Goal: Transaction & Acquisition: Purchase product/service

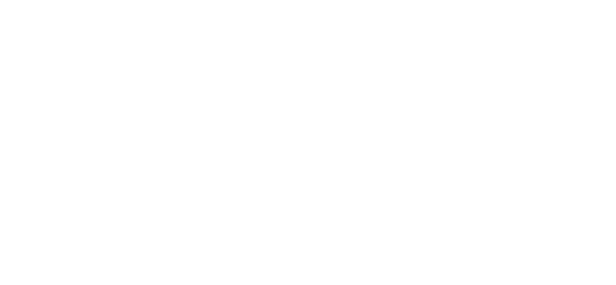
click at [434, 16] on body at bounding box center [308, 142] width 616 height 285
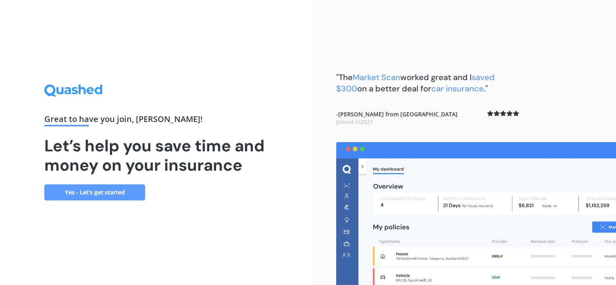
click at [88, 194] on link "Yes - Let’s get started" at bounding box center [94, 193] width 101 height 16
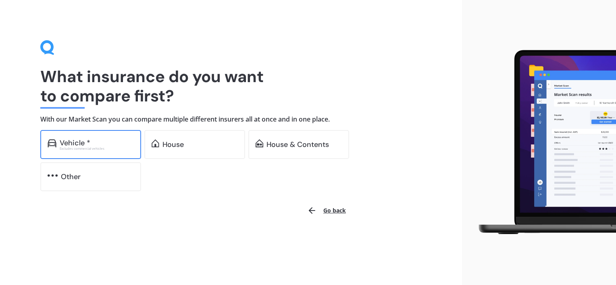
click at [85, 145] on div "Vehicle *" at bounding box center [75, 143] width 31 height 8
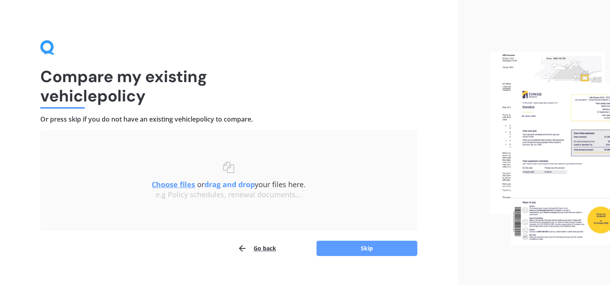
scroll to position [11, 0]
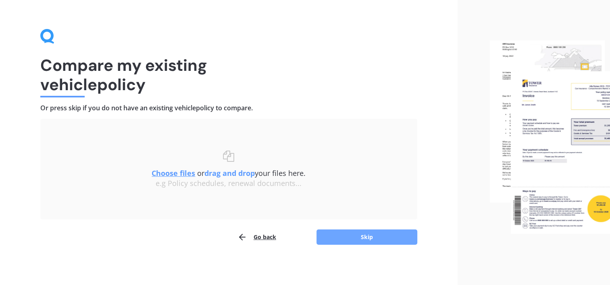
click at [380, 237] on button "Skip" at bounding box center [366, 237] width 101 height 15
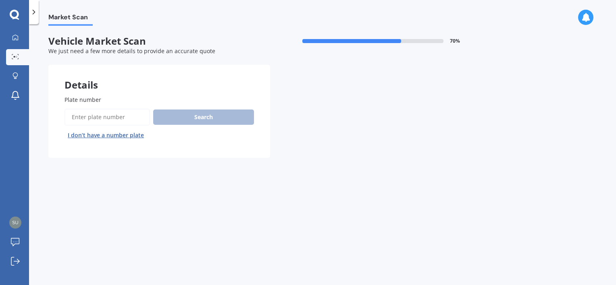
click at [96, 103] on span "Plate number" at bounding box center [82, 100] width 37 height 8
click at [96, 109] on input "Plate number" at bounding box center [106, 117] width 85 height 17
click at [95, 98] on span "Plate number" at bounding box center [82, 100] width 37 height 8
click at [95, 109] on input "Plate number" at bounding box center [106, 117] width 85 height 17
click at [92, 121] on input "Plate number" at bounding box center [106, 117] width 85 height 17
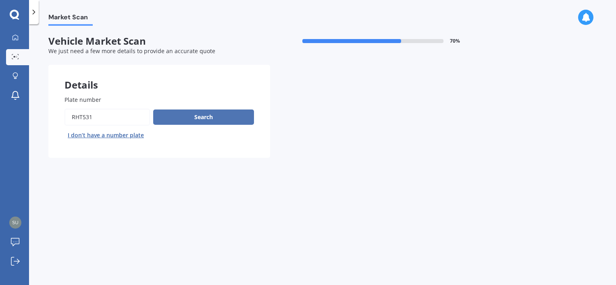
type input "rht531"
click at [189, 119] on button "Search" at bounding box center [203, 117] width 101 height 15
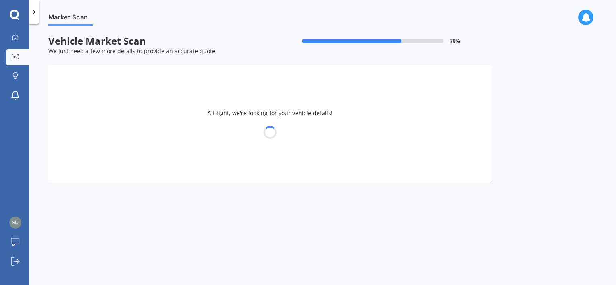
select select "HYUNDAI"
select select "KONA"
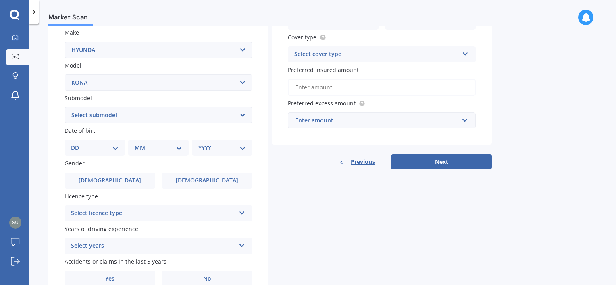
scroll to position [161, 0]
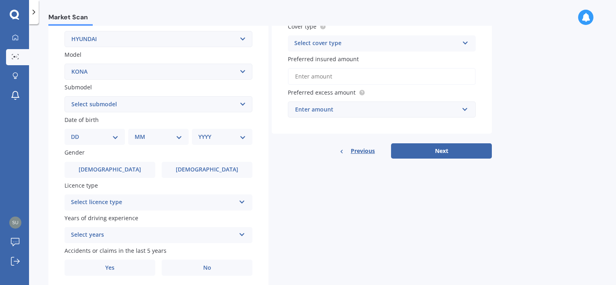
click at [113, 139] on select "DD 01 02 03 04 05 06 07 08 09 10 11 12 13 14 15 16 17 18 19 20 21 22 23 24 25 2…" at bounding box center [95, 137] width 48 height 9
select select "11"
click at [77, 133] on select "DD 01 02 03 04 05 06 07 08 09 10 11 12 13 14 15 16 17 18 19 20 21 22 23 24 25 2…" at bounding box center [95, 137] width 48 height 9
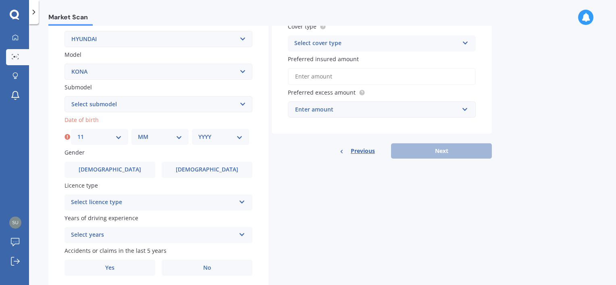
click at [171, 138] on select "MM 01 02 03 04 05 06 07 08 09 10 11 12" at bounding box center [160, 137] width 44 height 9
select select "10"
click at [138, 133] on select "MM 01 02 03 04 05 06 07 08 09 10 11 12" at bounding box center [160, 137] width 44 height 9
click at [240, 134] on select "YYYY 2025 2024 2023 2022 2021 2020 2019 2018 2017 2016 2015 2014 2013 2012 2011…" at bounding box center [220, 137] width 44 height 9
select select "1964"
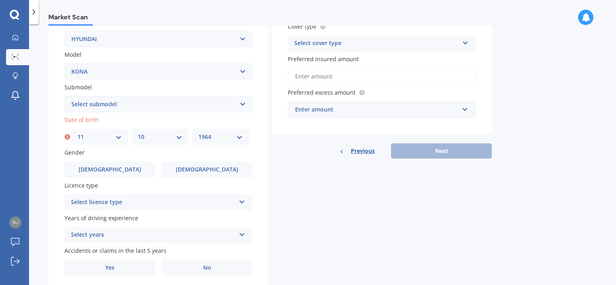
click at [198, 133] on select "YYYY 2025 2024 2023 2022 2021 2020 2019 2018 2017 2016 2015 2014 2013 2012 2011…" at bounding box center [220, 137] width 44 height 9
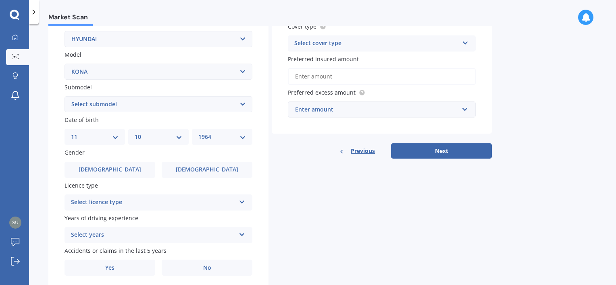
click at [242, 203] on icon at bounding box center [242, 201] width 7 height 6
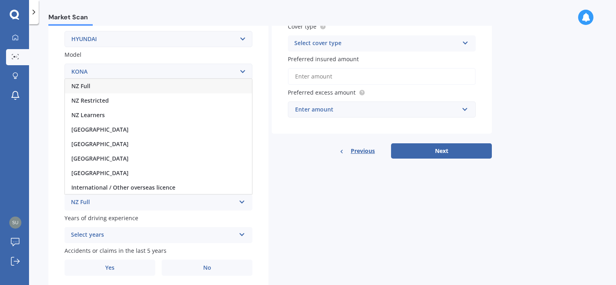
click at [137, 88] on div "NZ Full" at bounding box center [158, 86] width 187 height 15
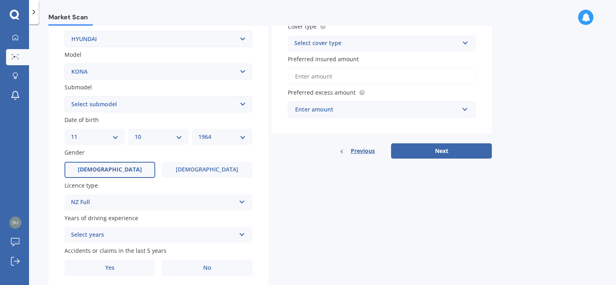
scroll to position [189, 0]
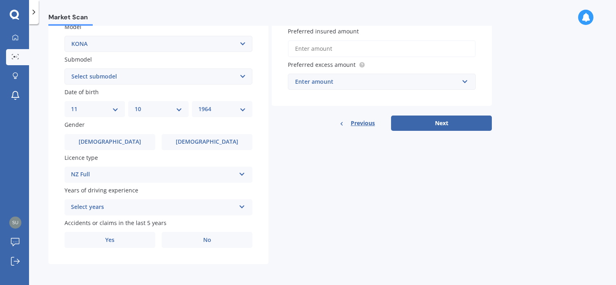
click at [239, 208] on icon at bounding box center [242, 206] width 7 height 6
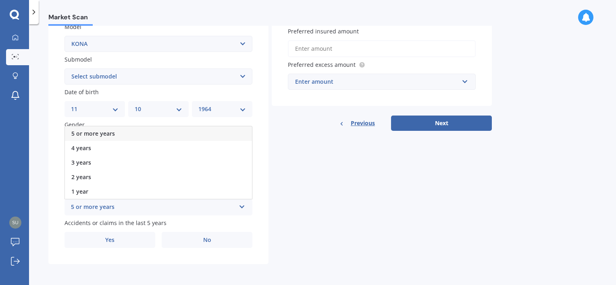
click at [169, 136] on div "5 or more years" at bounding box center [158, 134] width 187 height 15
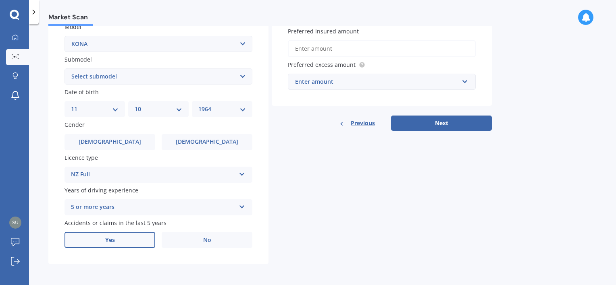
click at [129, 238] on label "Yes" at bounding box center [109, 240] width 91 height 16
click at [0, 0] on input "Yes" at bounding box center [0, 0] width 0 height 0
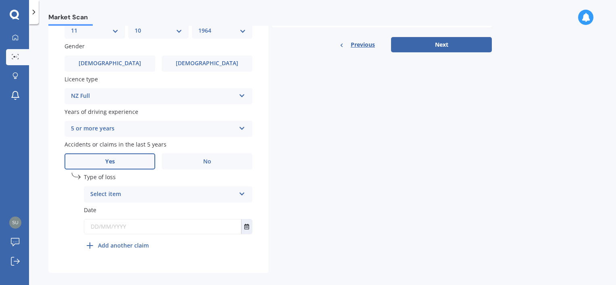
scroll to position [270, 0]
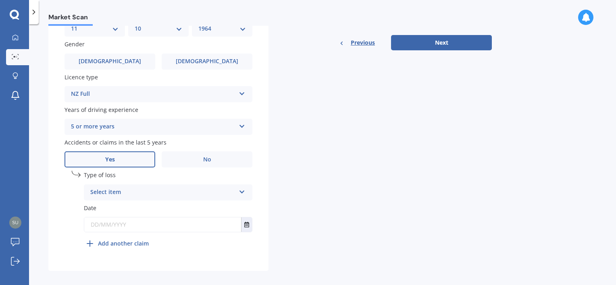
click at [232, 191] on div "Select item" at bounding box center [162, 193] width 145 height 10
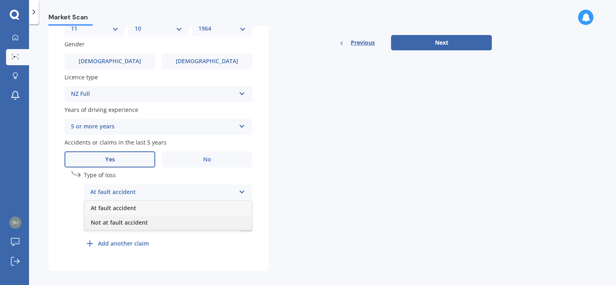
click at [139, 225] on span "Not at fault accident" at bounding box center [119, 223] width 57 height 8
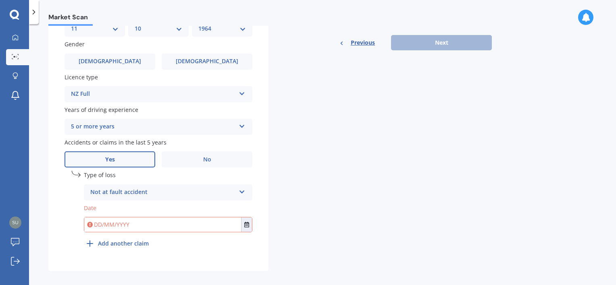
click at [105, 225] on input "text" at bounding box center [162, 225] width 157 height 15
type input "2"
type input "[DATE]"
click at [204, 246] on div "undefined 1 Type of loss Not at fault accident At fault accident Not at fault a…" at bounding box center [168, 211] width 169 height 81
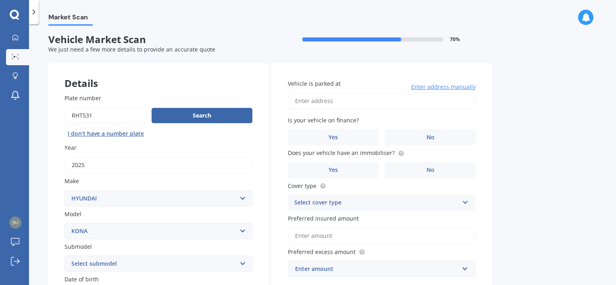
scroll to position [0, 0]
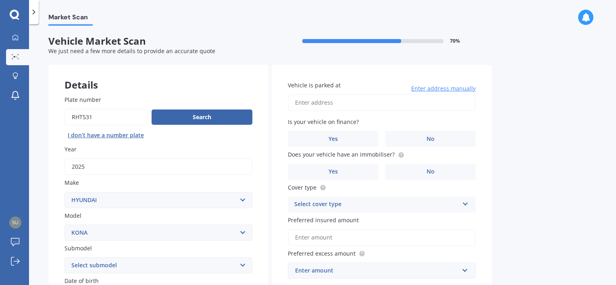
click at [304, 101] on input "Vehicle is parked at" at bounding box center [382, 102] width 188 height 17
type input "[STREET_ADDRESS]"
click at [422, 137] on label "No" at bounding box center [430, 139] width 91 height 16
click at [0, 0] on input "No" at bounding box center [0, 0] width 0 height 0
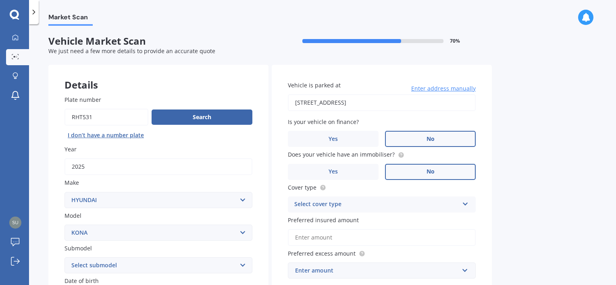
click at [419, 173] on label "No" at bounding box center [430, 172] width 91 height 16
click at [0, 0] on input "No" at bounding box center [0, 0] width 0 height 0
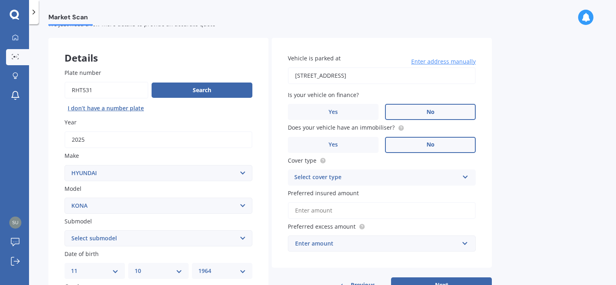
scroll to position [40, 0]
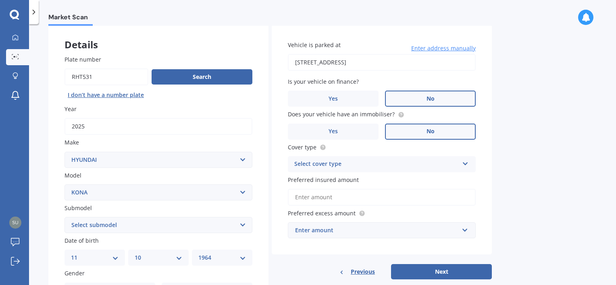
click at [462, 158] on div "Select cover type Comprehensive Third Party, Fire & Theft Third Party" at bounding box center [382, 164] width 188 height 16
click at [389, 183] on div "Comprehensive" at bounding box center [381, 180] width 187 height 15
click at [331, 198] on input "Preferred insured amount" at bounding box center [382, 197] width 188 height 17
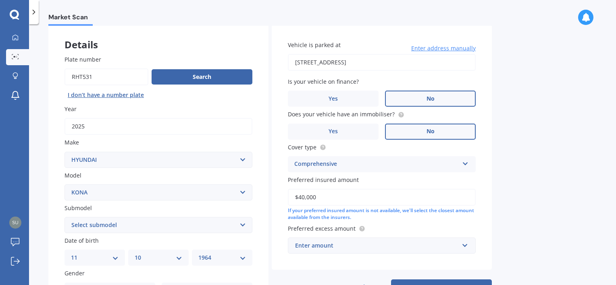
type input "$40,000"
click at [398, 218] on div "If your preferred insured amount is not available, we'll select the closest amo…" at bounding box center [382, 215] width 188 height 14
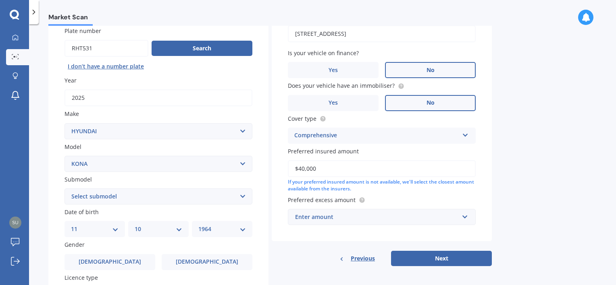
scroll to position [81, 0]
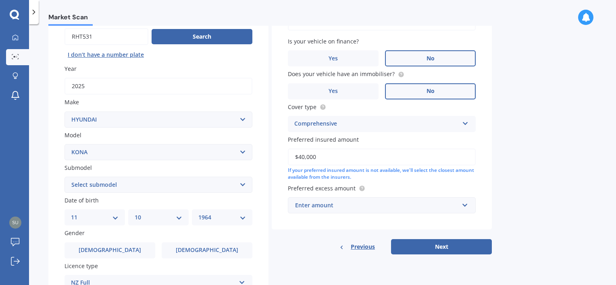
click at [457, 206] on div "Enter amount" at bounding box center [377, 205] width 164 height 9
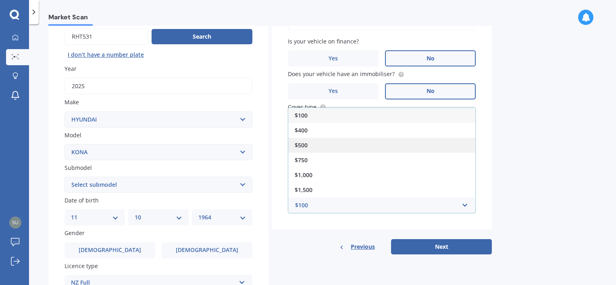
click at [394, 142] on div "$500" at bounding box center [381, 145] width 187 height 15
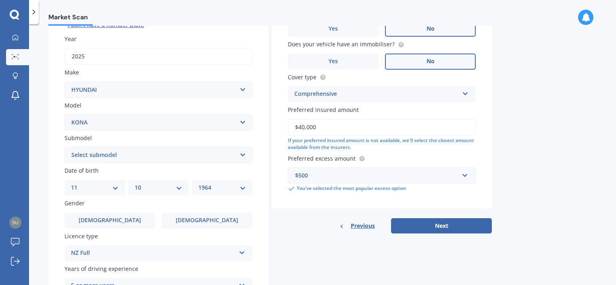
scroll to position [121, 0]
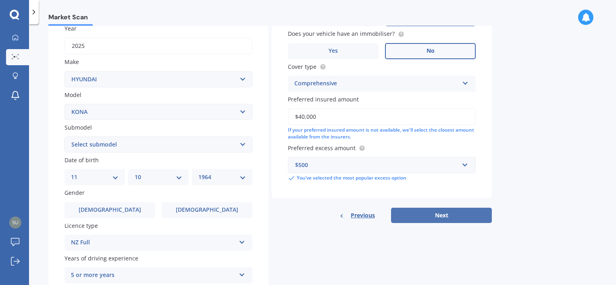
click at [439, 219] on button "Next" at bounding box center [441, 215] width 101 height 15
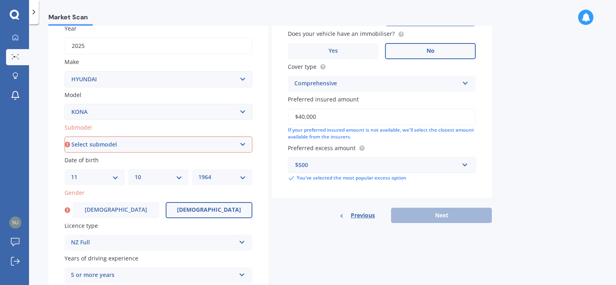
click at [206, 212] on span "[DEMOGRAPHIC_DATA]" at bounding box center [209, 210] width 64 height 7
click at [0, 0] on input "[DEMOGRAPHIC_DATA]" at bounding box center [0, 0] width 0 height 0
click at [114, 142] on select "Select submodel 1.6 HYBRID Elite 2W 1.6 Hybrid Limited N 1.6 Turbo AWD 2.0 2WD …" at bounding box center [158, 145] width 188 height 16
select select "2.0 ELITE 2WD"
click at [64, 137] on select "Select submodel 1.6 HYBRID Elite 2W 1.6 Hybrid Limited N 1.6 Turbo AWD 2.0 2WD …" at bounding box center [158, 145] width 188 height 16
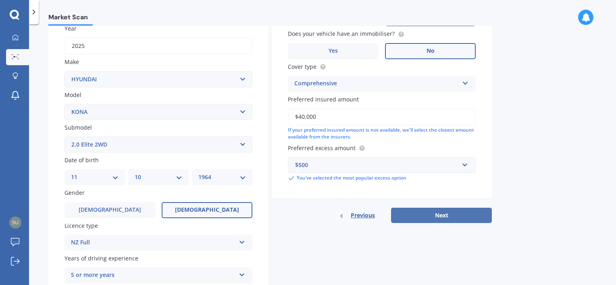
click at [433, 216] on button "Next" at bounding box center [441, 215] width 101 height 15
select select "11"
select select "10"
select select "1964"
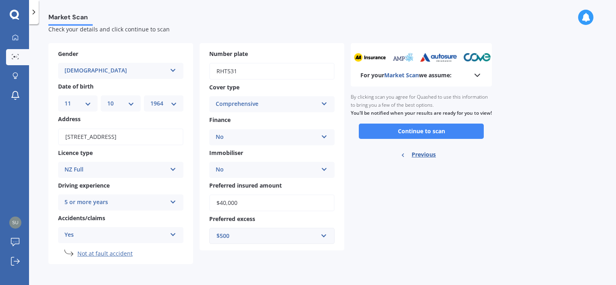
scroll to position [0, 0]
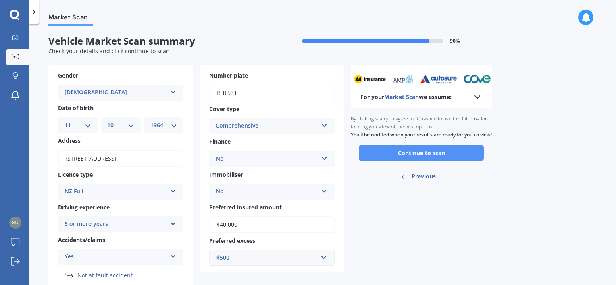
click at [431, 161] on button "Continue to scan" at bounding box center [421, 153] width 125 height 15
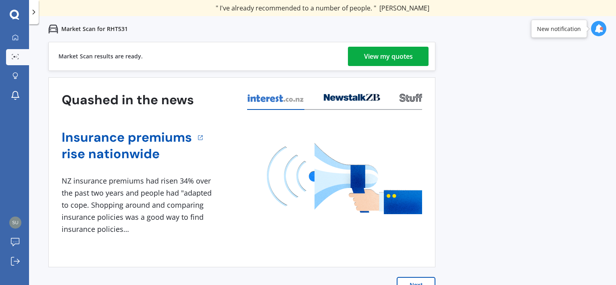
click at [387, 59] on div "View my quotes" at bounding box center [388, 56] width 49 height 19
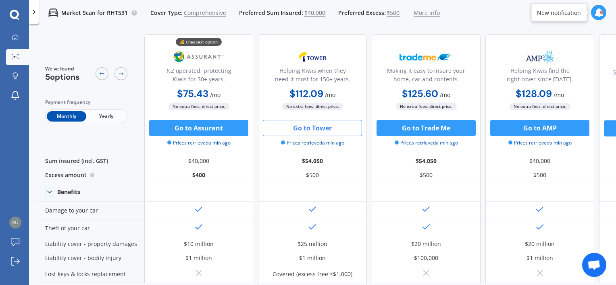
click at [322, 126] on button "Go to Tower" at bounding box center [312, 128] width 99 height 16
